Goal: Task Accomplishment & Management: Complete application form

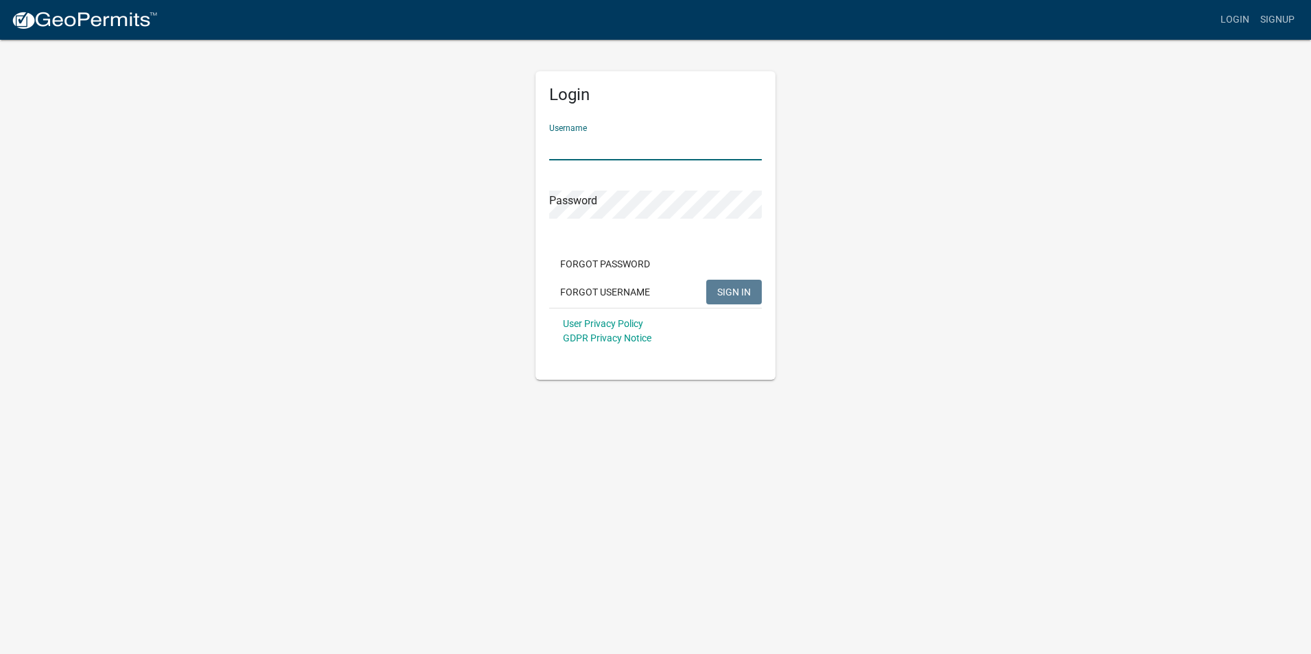
click at [602, 151] on input "Username" at bounding box center [655, 146] width 213 height 28
type input "[EMAIL_ADDRESS][DOMAIN_NAME]"
click at [723, 287] on span "SIGN IN" at bounding box center [734, 291] width 34 height 11
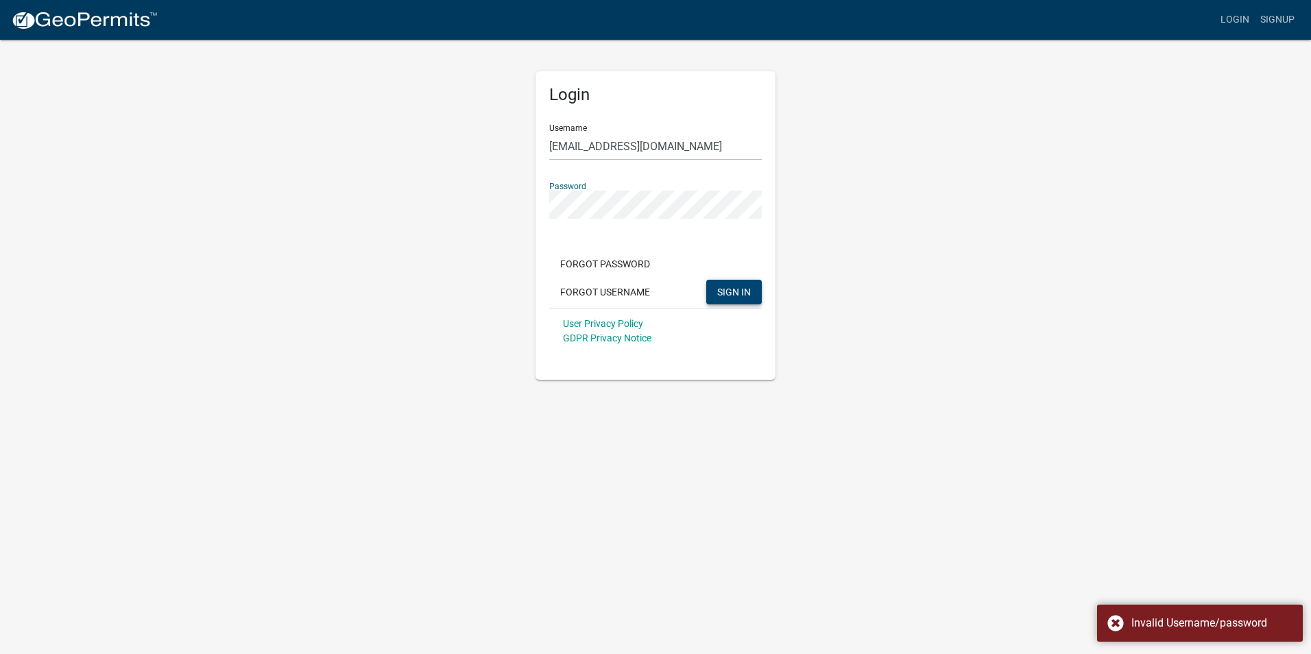
click at [727, 282] on button "SIGN IN" at bounding box center [734, 292] width 56 height 25
click at [737, 287] on span "SIGN IN" at bounding box center [734, 291] width 34 height 11
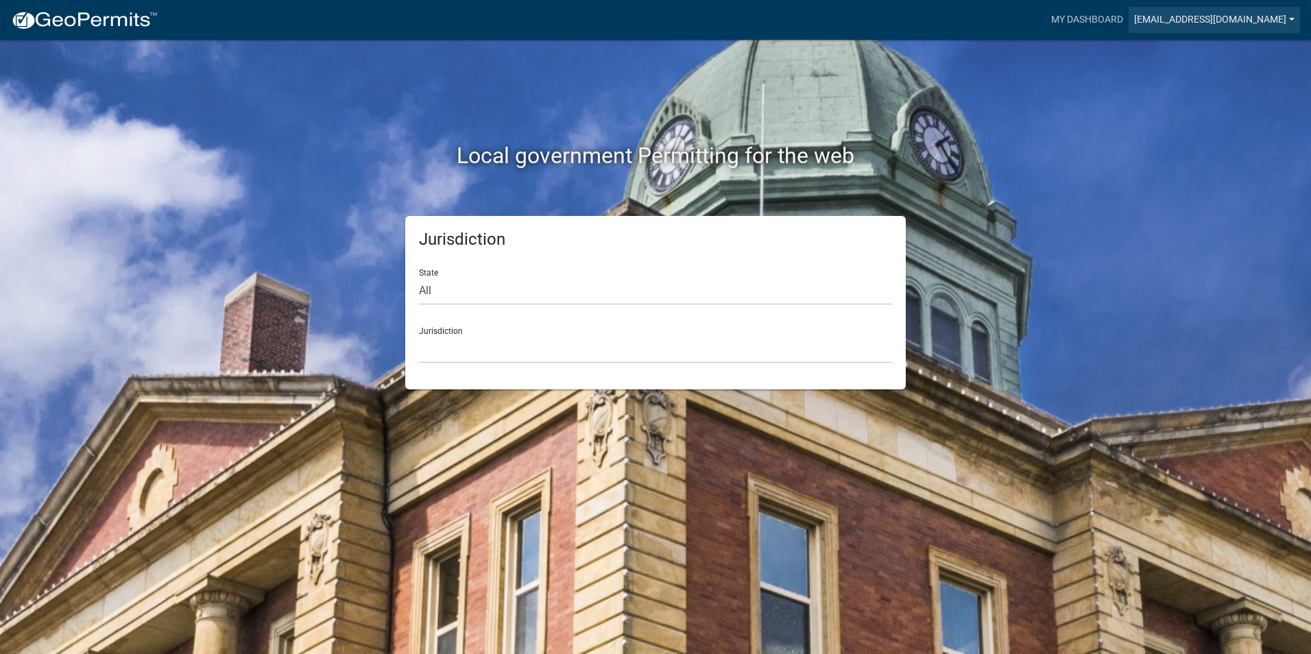
click at [1207, 17] on link "[EMAIL_ADDRESS][DOMAIN_NAME]" at bounding box center [1214, 20] width 171 height 26
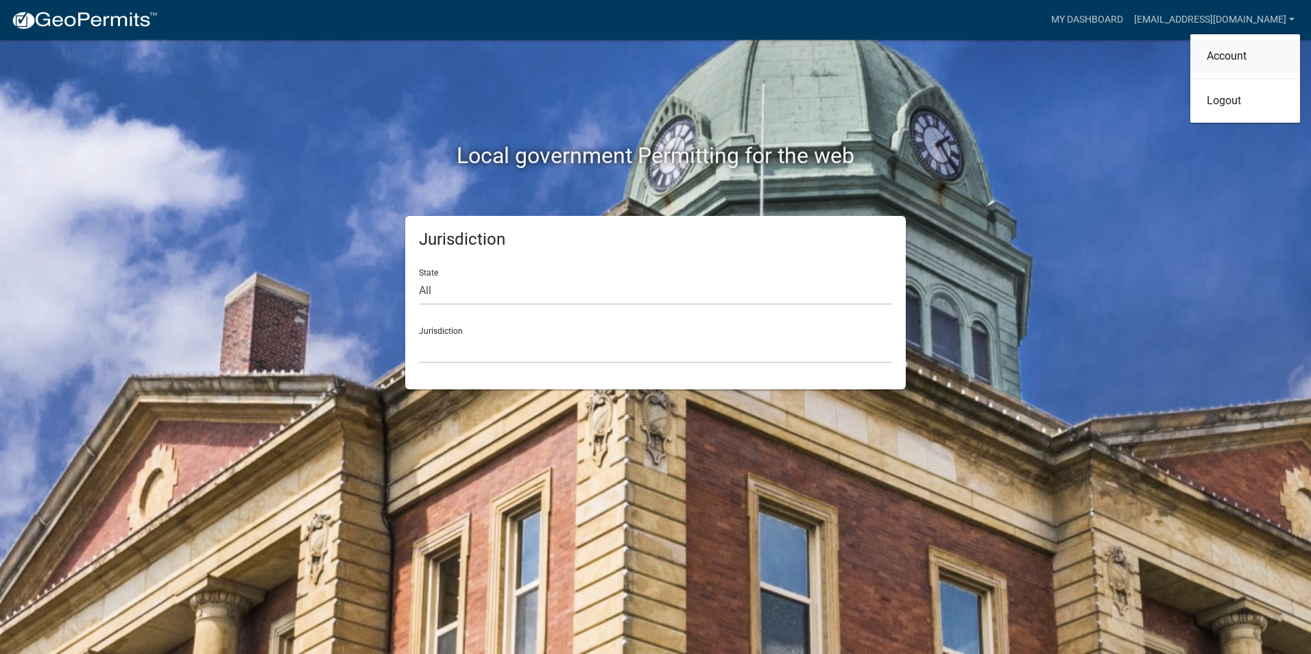
click at [1225, 48] on link "Account" at bounding box center [1245, 56] width 110 height 33
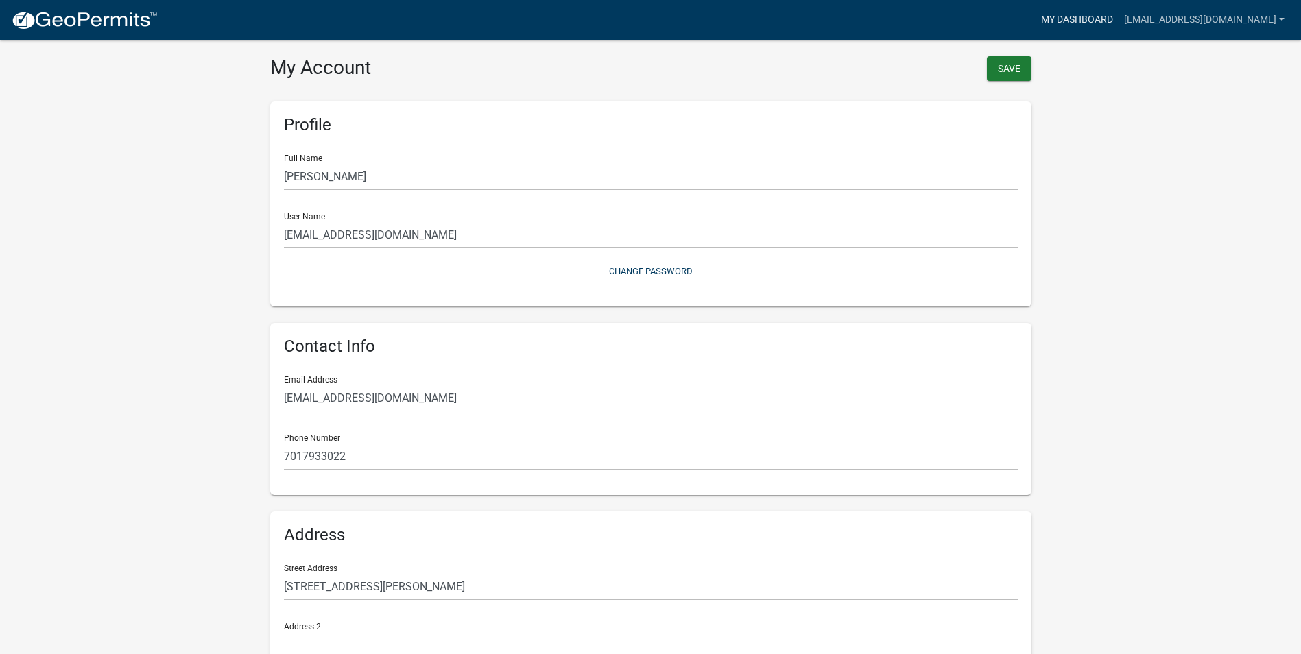
click at [1108, 18] on link "My Dashboard" at bounding box center [1076, 20] width 83 height 26
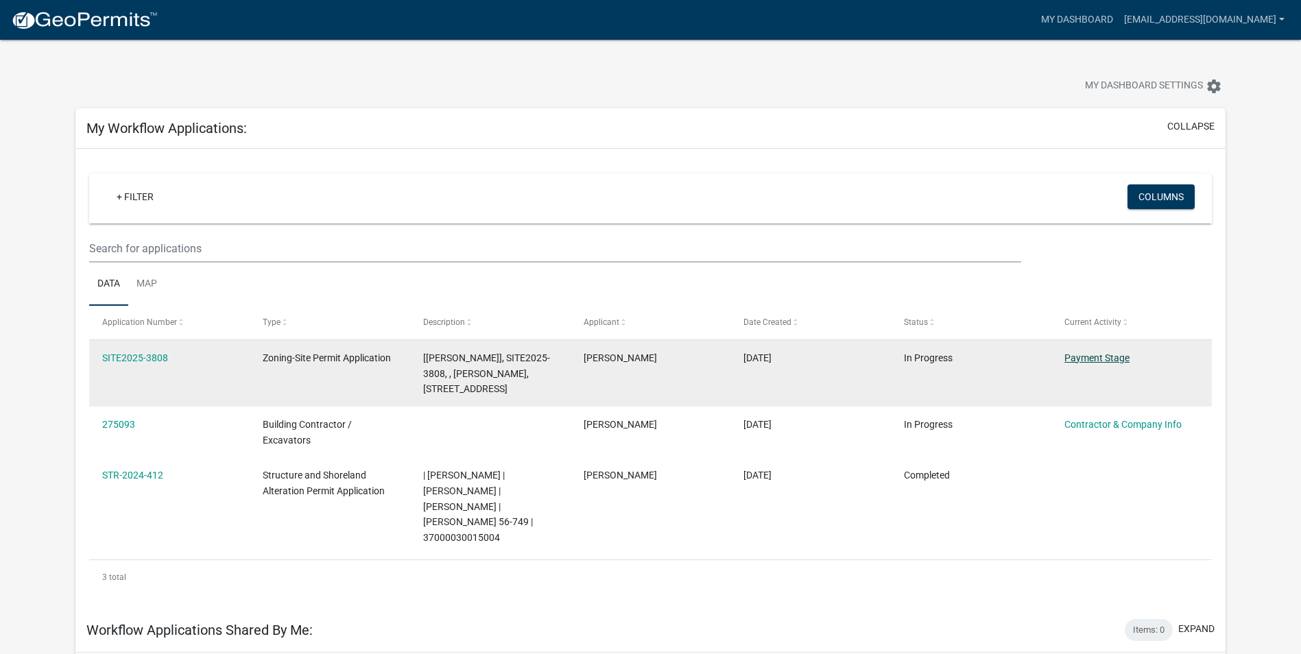
click at [1099, 356] on link "Payment Stage" at bounding box center [1096, 357] width 65 height 11
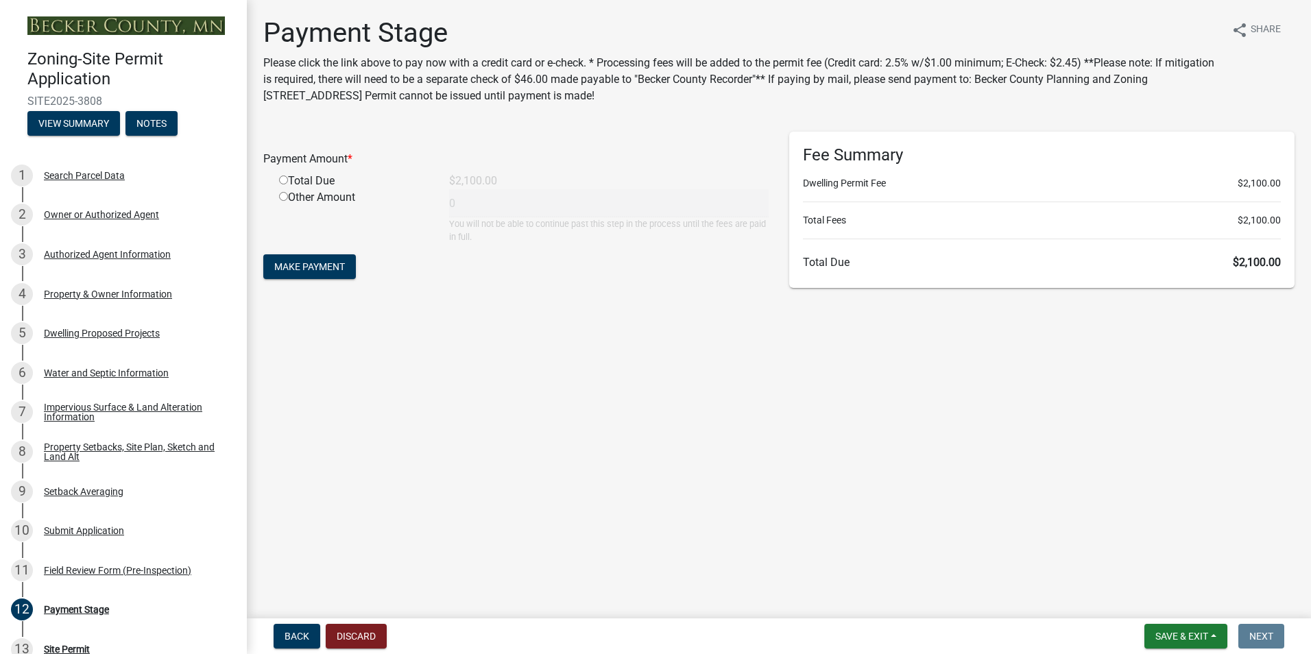
click at [285, 180] on input "radio" at bounding box center [283, 180] width 9 height 9
radio input "true"
type input "2100"
click at [285, 195] on input "radio" at bounding box center [283, 196] width 9 height 9
radio input "true"
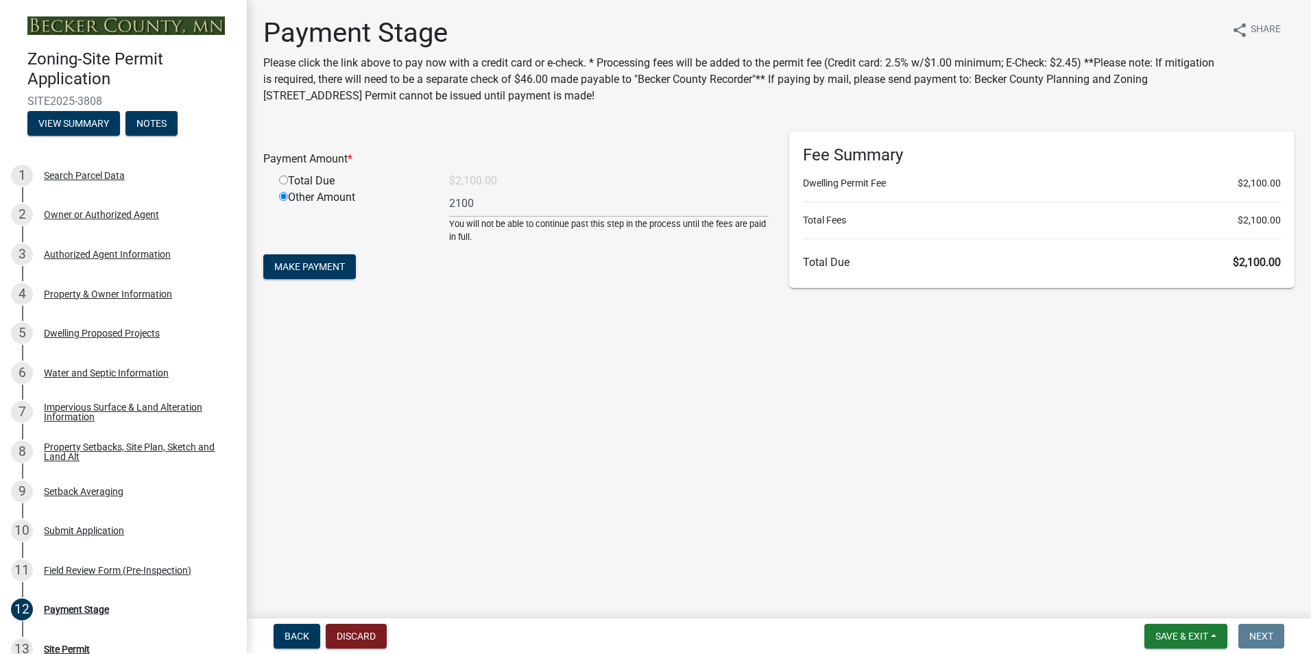
click at [283, 179] on input "radio" at bounding box center [283, 180] width 9 height 9
radio input "true"
radio input "false"
click at [320, 263] on span "Make Payment" at bounding box center [309, 266] width 71 height 11
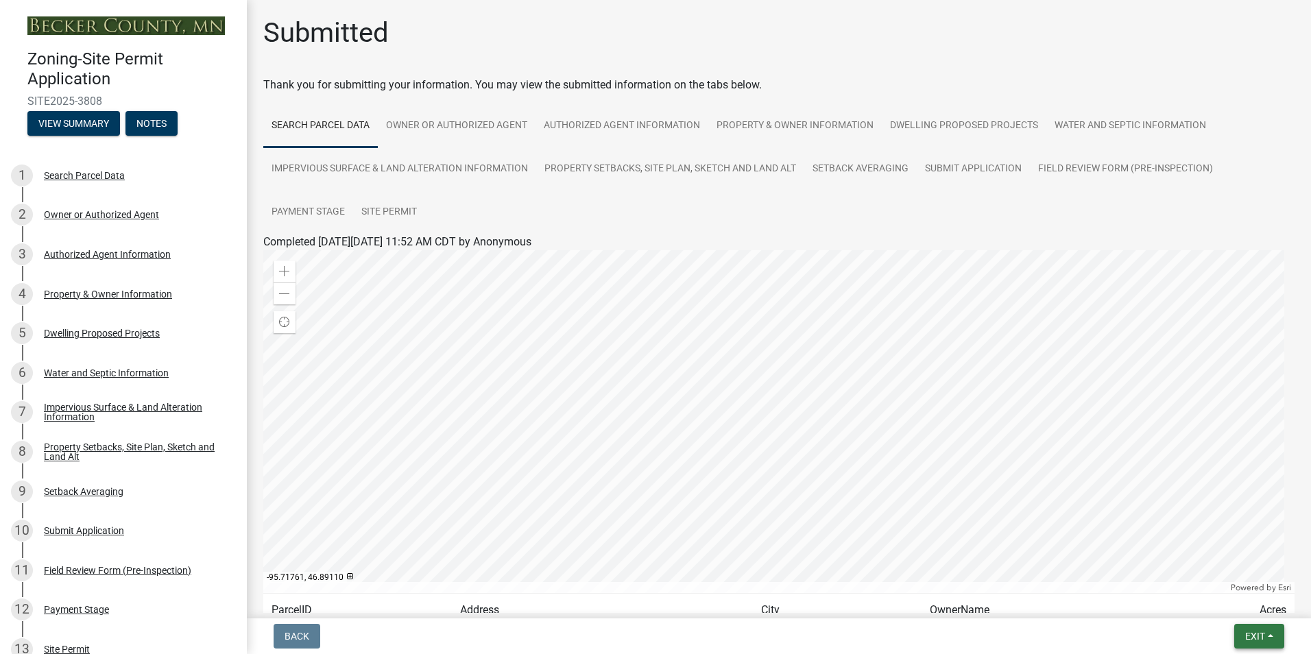
click at [1260, 628] on button "Exit" at bounding box center [1259, 636] width 50 height 25
click at [1217, 597] on button "Save & Exit" at bounding box center [1230, 600] width 110 height 33
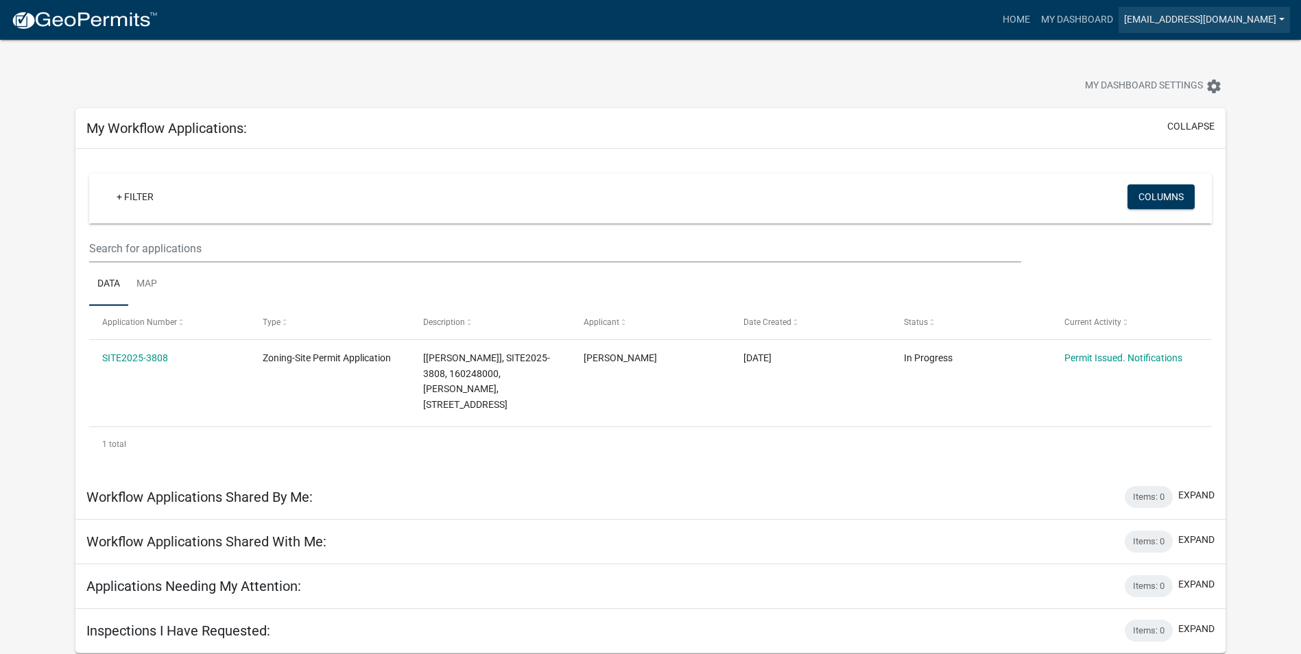
click at [1203, 18] on link "[EMAIL_ADDRESS][DOMAIN_NAME]" at bounding box center [1203, 20] width 171 height 26
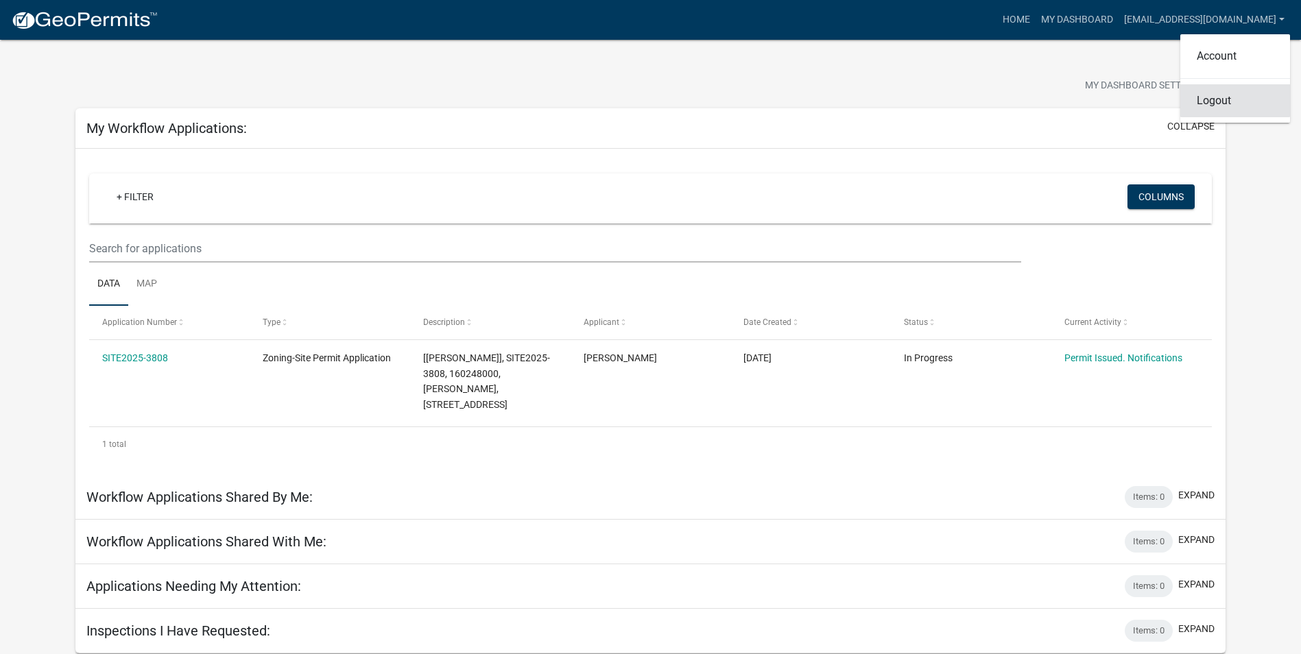
click at [1221, 103] on link "Logout" at bounding box center [1235, 100] width 110 height 33
